Goal: Information Seeking & Learning: Learn about a topic

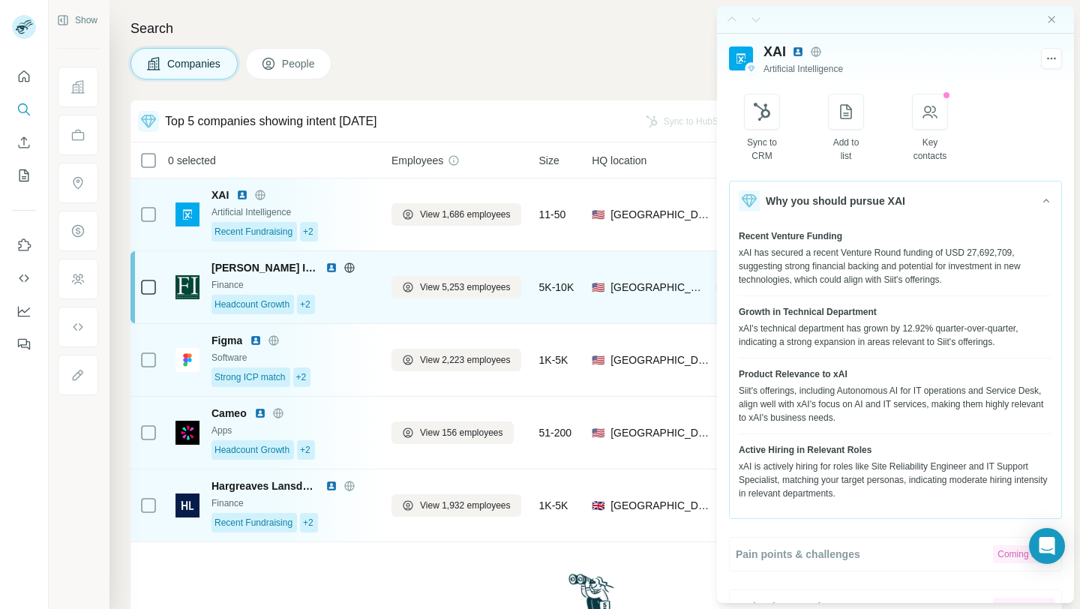
click at [370, 301] on div "Headcount Growth +2" at bounding box center [292, 304] width 162 height 19
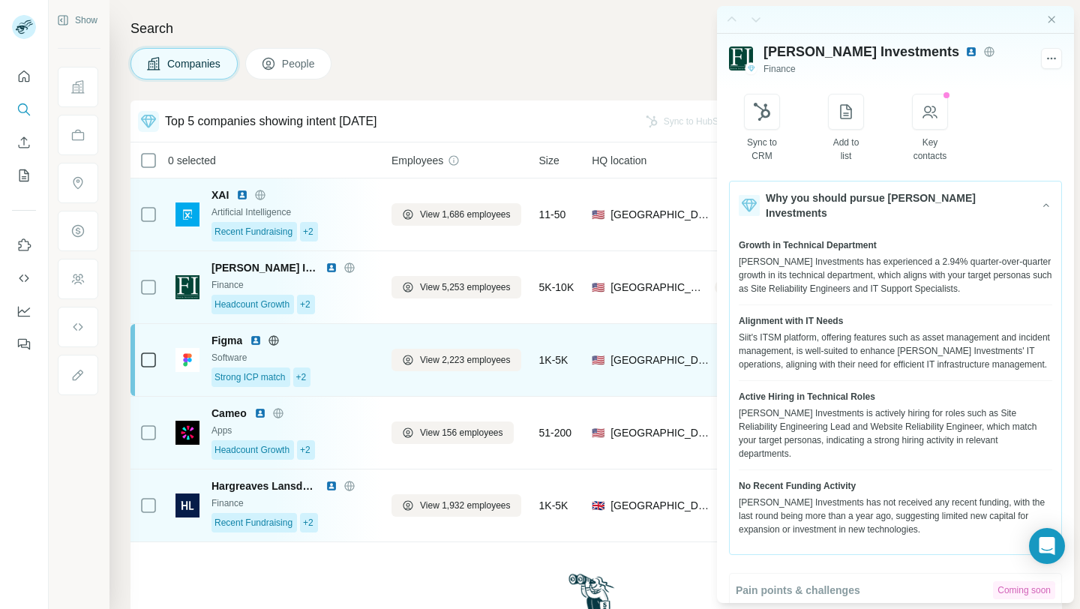
click at [354, 349] on div "Figma Software Strong ICP match +2" at bounding box center [292, 360] width 162 height 54
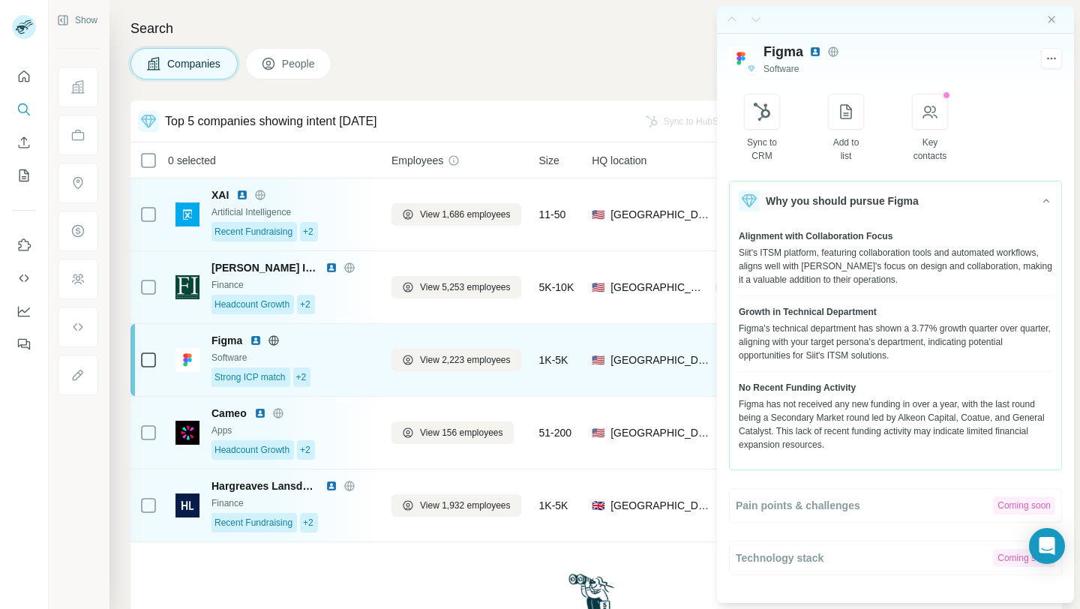
click at [354, 349] on div "Figma Software Strong ICP match +2" at bounding box center [292, 360] width 162 height 54
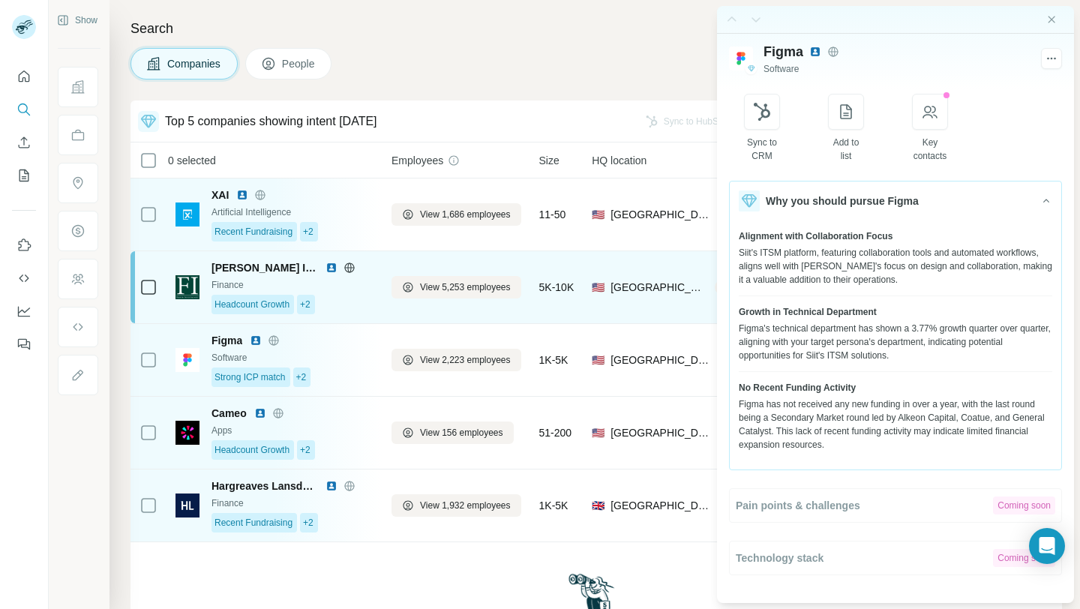
click at [355, 297] on div "Headcount Growth +2" at bounding box center [292, 304] width 162 height 19
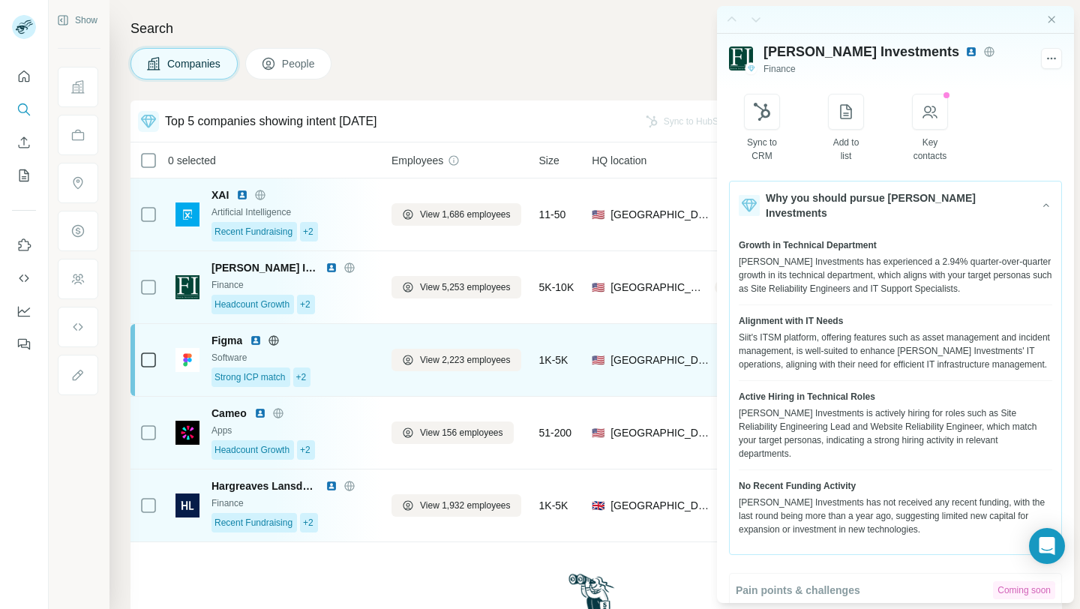
click at [352, 352] on div "Software" at bounding box center [292, 357] width 162 height 13
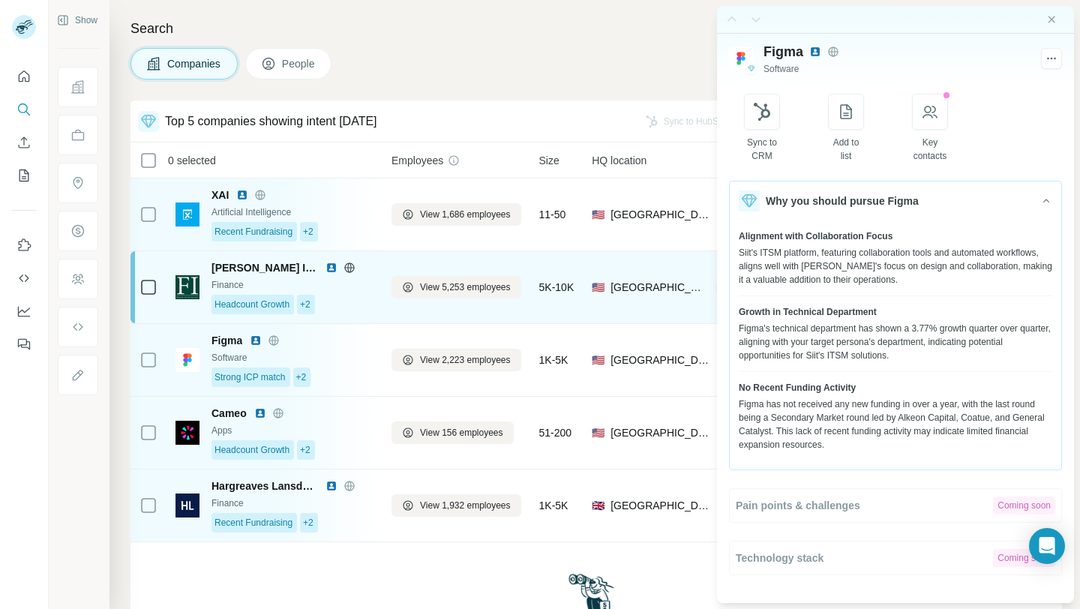
click at [353, 292] on div "[PERSON_NAME] Investments Finance Headcount Growth +2" at bounding box center [292, 287] width 162 height 54
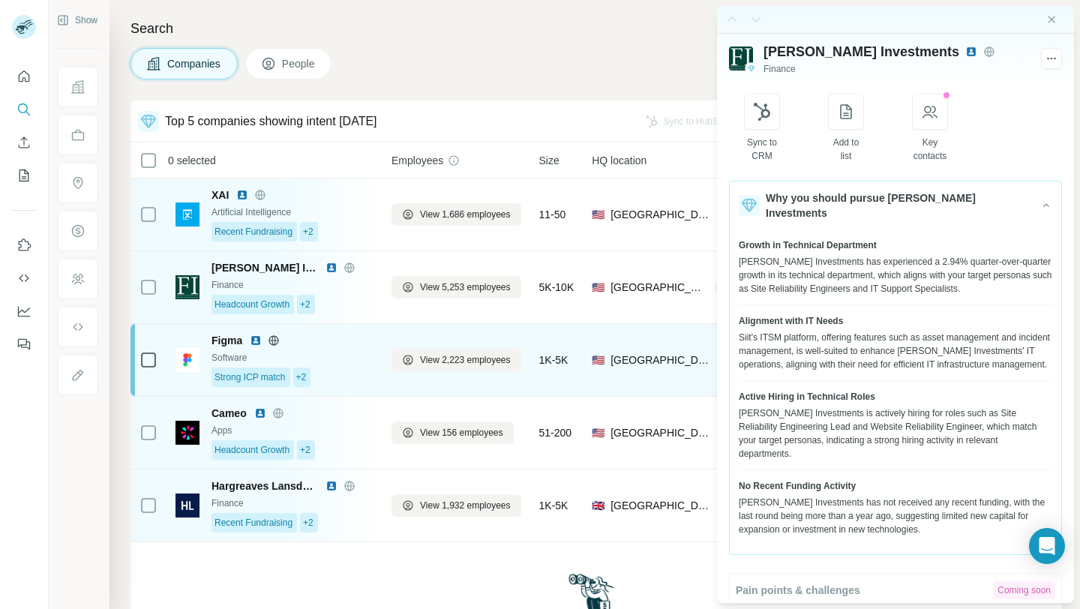
click at [350, 346] on div "Figma" at bounding box center [292, 340] width 162 height 15
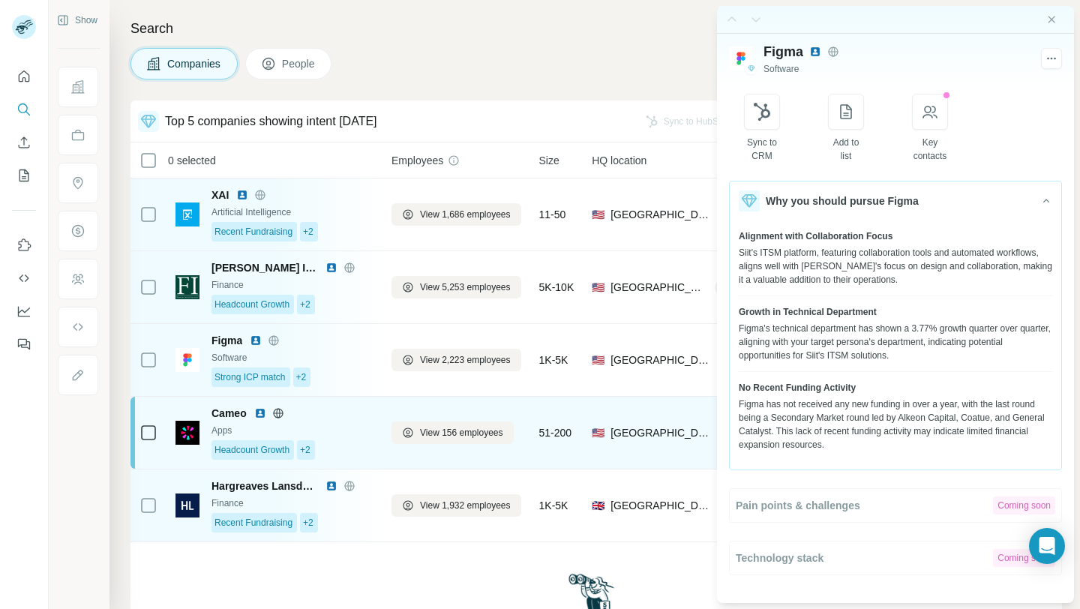
click at [350, 411] on div "Cameo" at bounding box center [292, 413] width 162 height 15
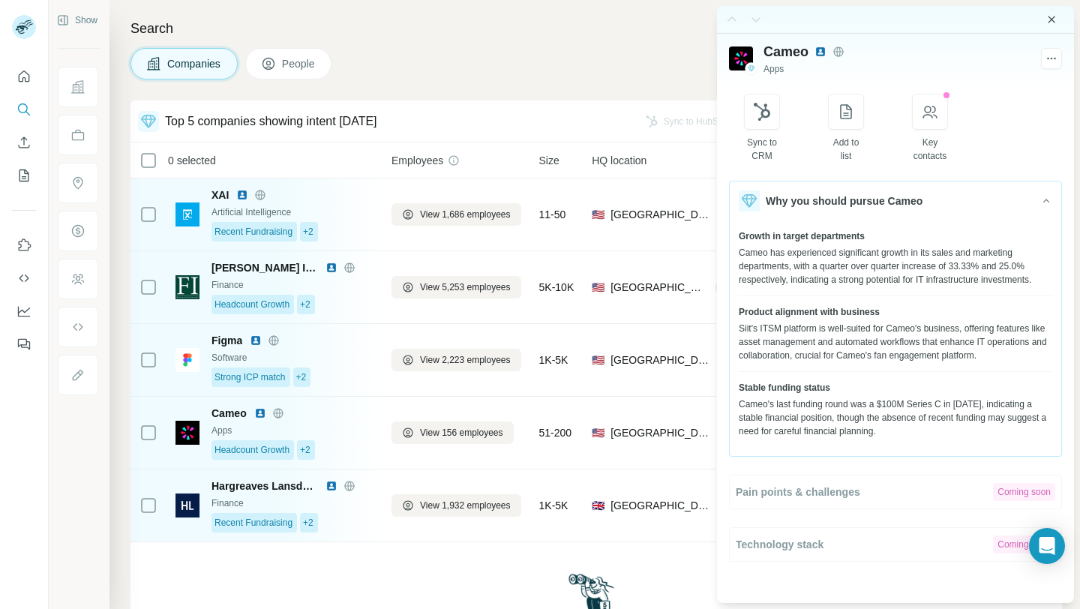
click at [1048, 19] on icon "Close side panel" at bounding box center [1051, 19] width 12 height 12
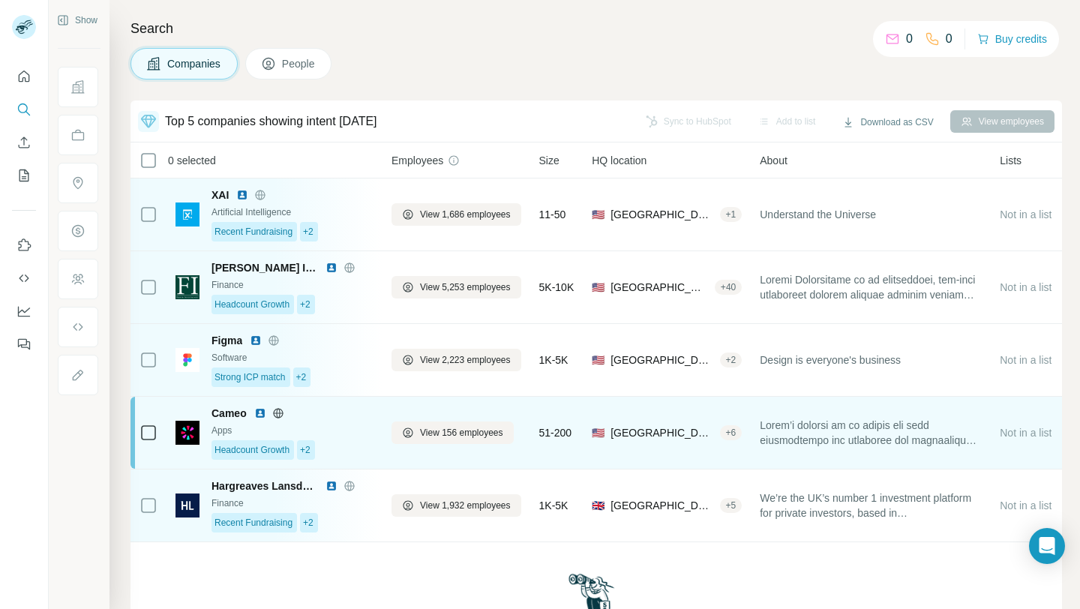
click at [647, 430] on span "[GEOGRAPHIC_DATA], [US_STATE]" at bounding box center [661, 432] width 103 height 15
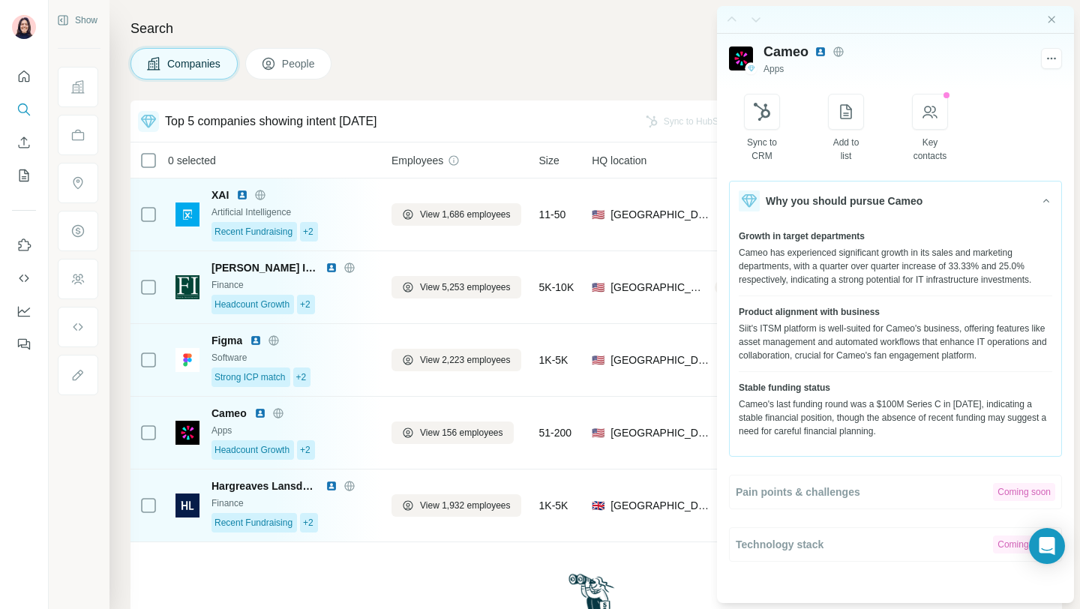
click at [1057, 22] on div at bounding box center [895, 20] width 357 height 28
click at [1044, 19] on div at bounding box center [895, 20] width 357 height 28
click at [1053, 19] on icon "Close side panel" at bounding box center [1051, 19] width 12 height 12
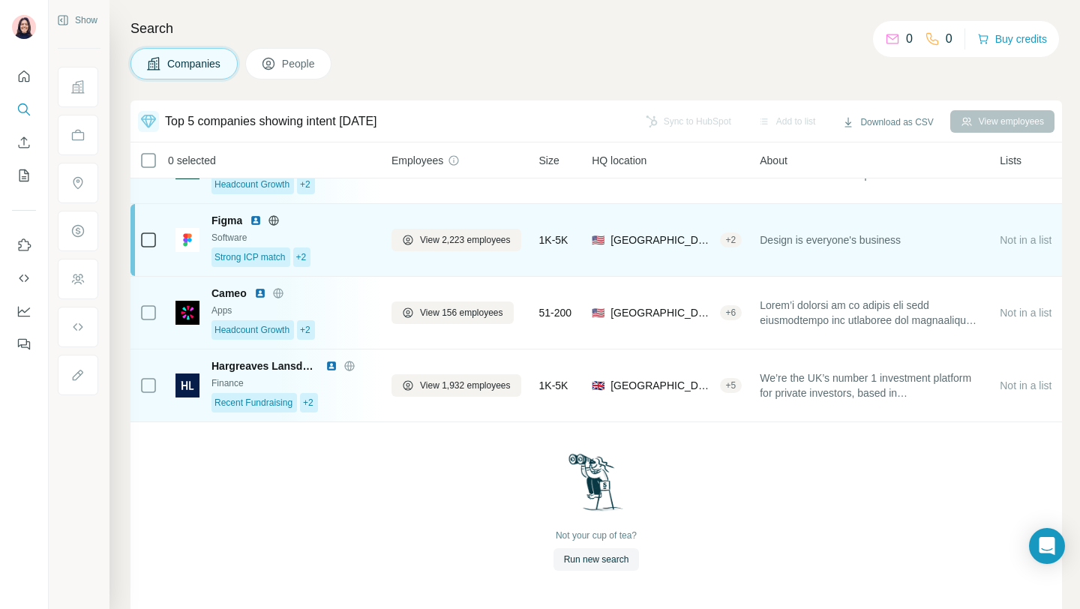
scroll to position [43, 0]
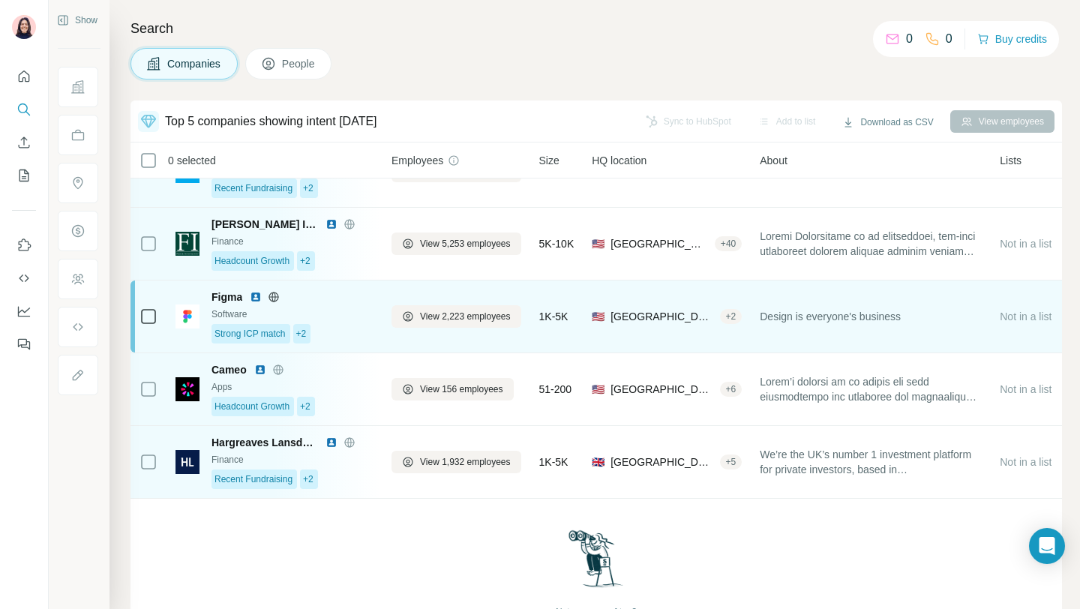
click at [663, 313] on span "[GEOGRAPHIC_DATA], [US_STATE]" at bounding box center [661, 316] width 103 height 15
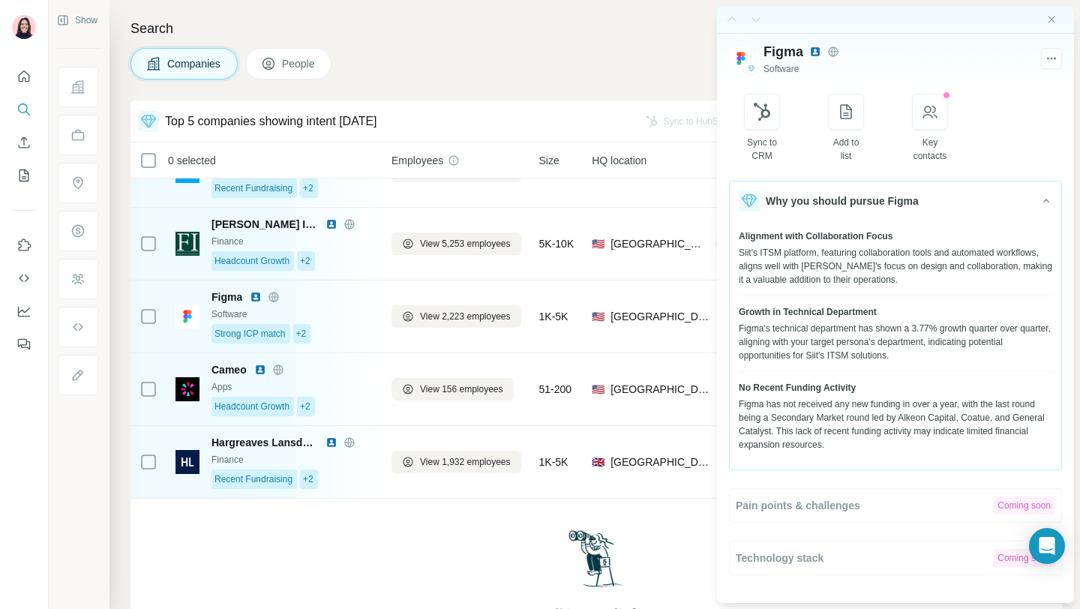
click at [1050, 26] on div at bounding box center [895, 20] width 357 height 28
click at [1050, 18] on icon "Close side panel" at bounding box center [1051, 19] width 7 height 7
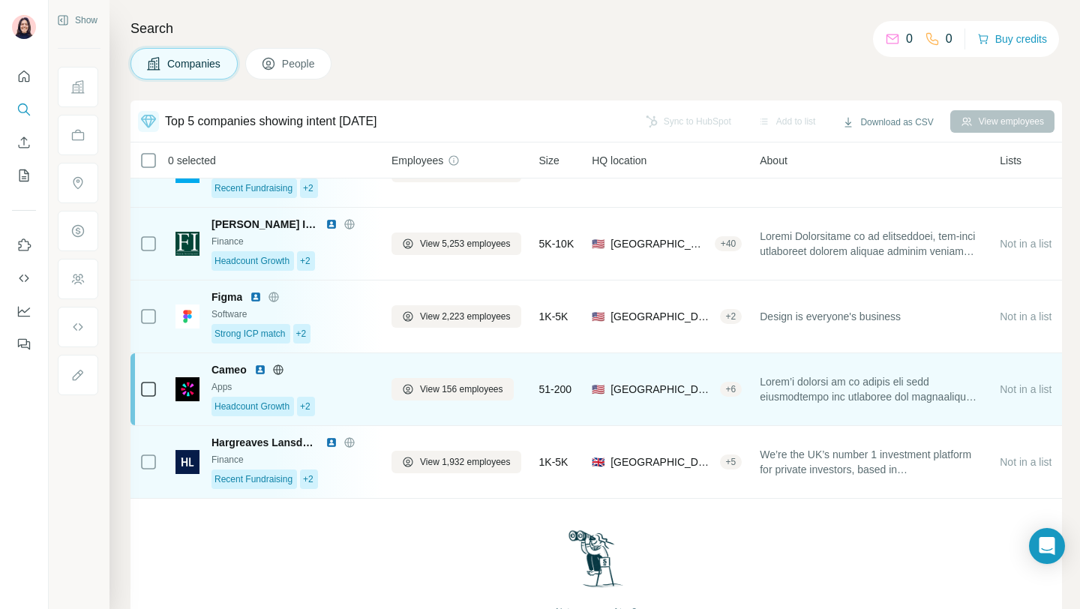
scroll to position [120, 0]
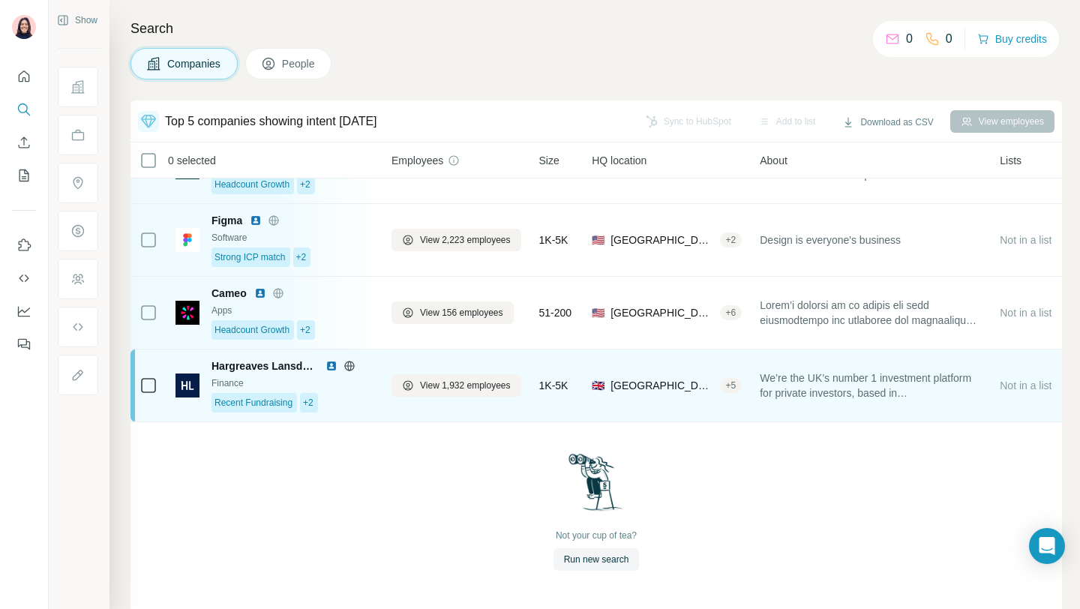
click at [613, 394] on div "🇬🇧 [GEOGRAPHIC_DATA], [GEOGRAPHIC_DATA], City of + 5" at bounding box center [666, 385] width 150 height 54
